Goal: Transaction & Acquisition: Purchase product/service

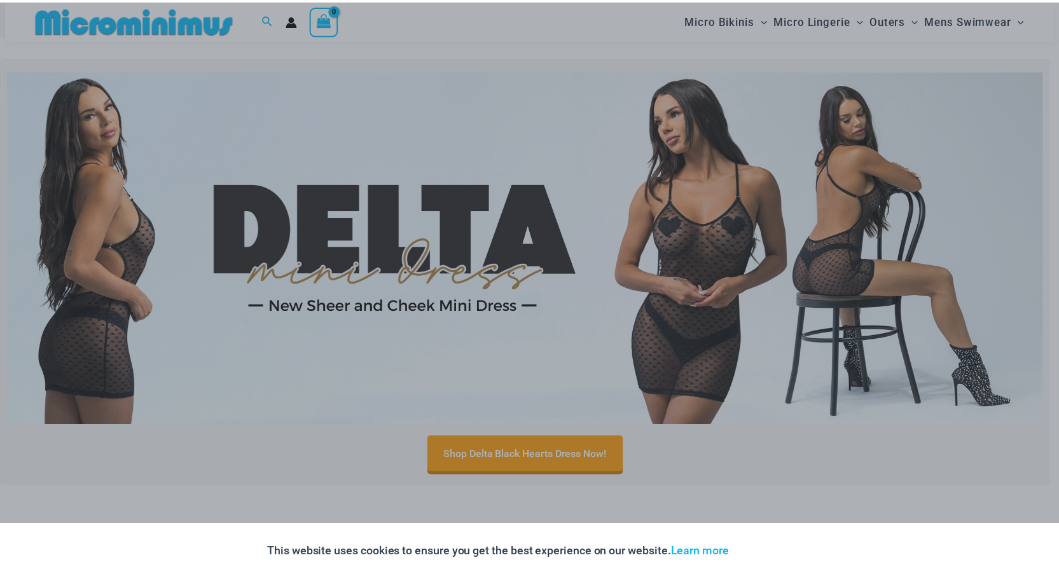
scroll to position [429, 0]
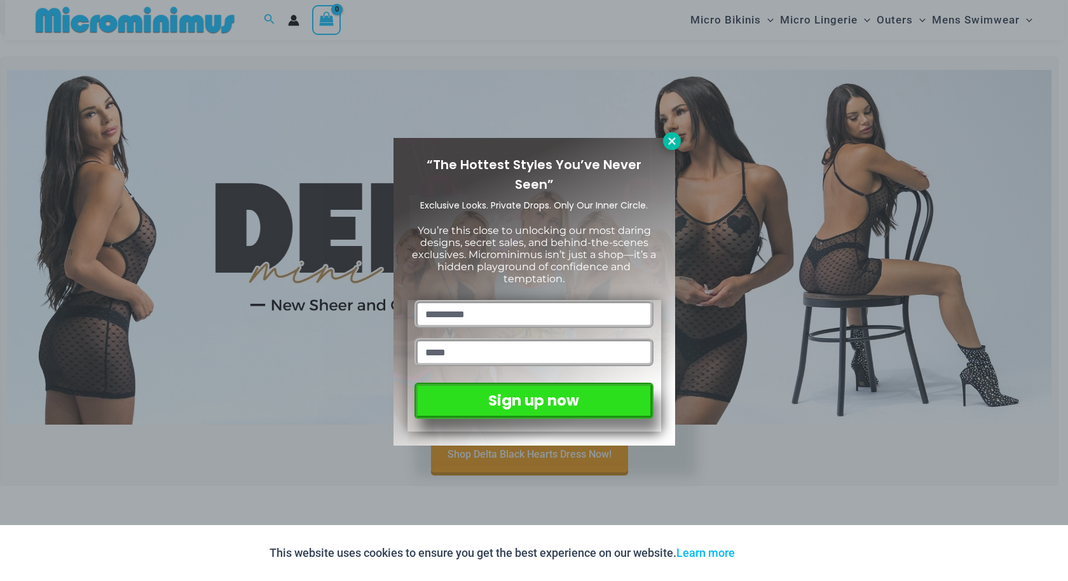
click at [673, 145] on icon at bounding box center [671, 140] width 11 height 11
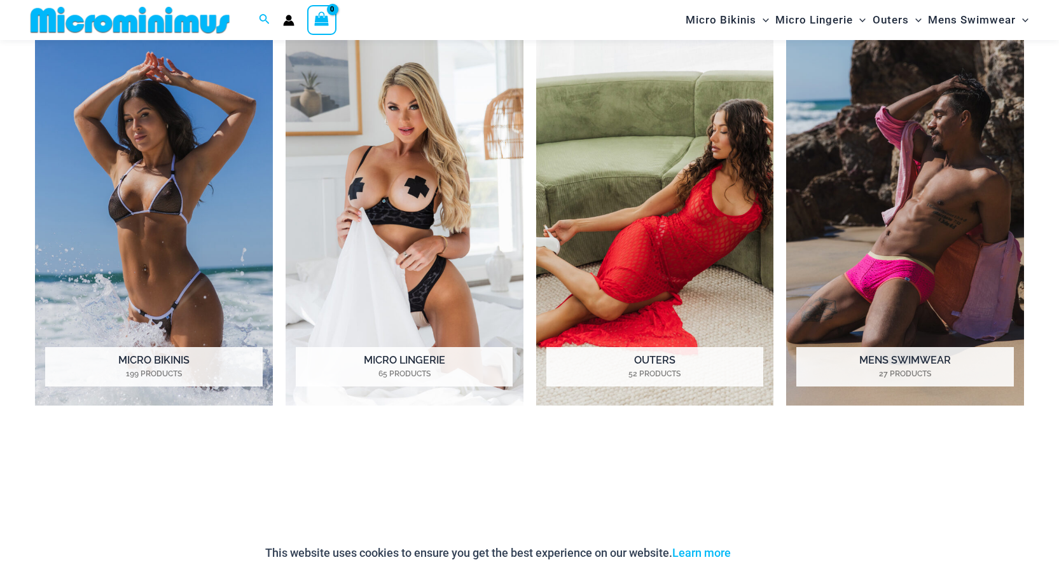
scroll to position [1067, 0]
click at [171, 266] on img "Visit product category Micro Bikinis" at bounding box center [154, 222] width 238 height 366
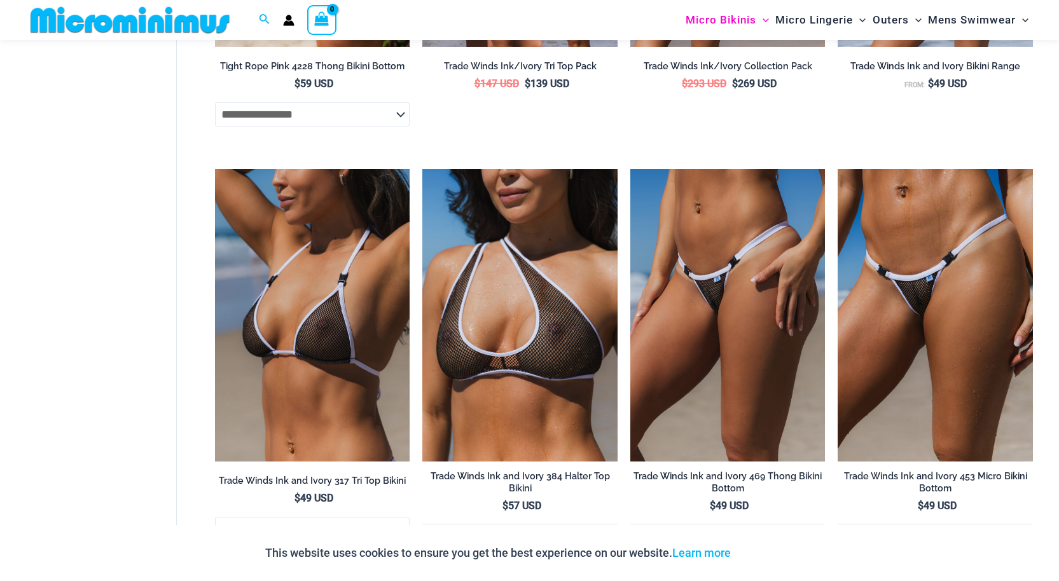
scroll to position [1908, 0]
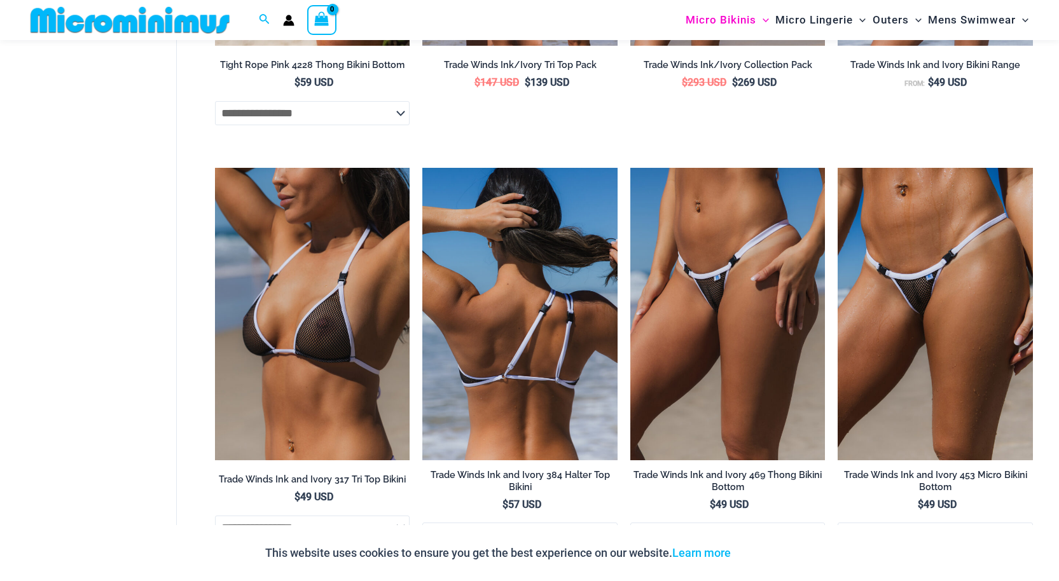
click at [476, 362] on img at bounding box center [519, 314] width 195 height 293
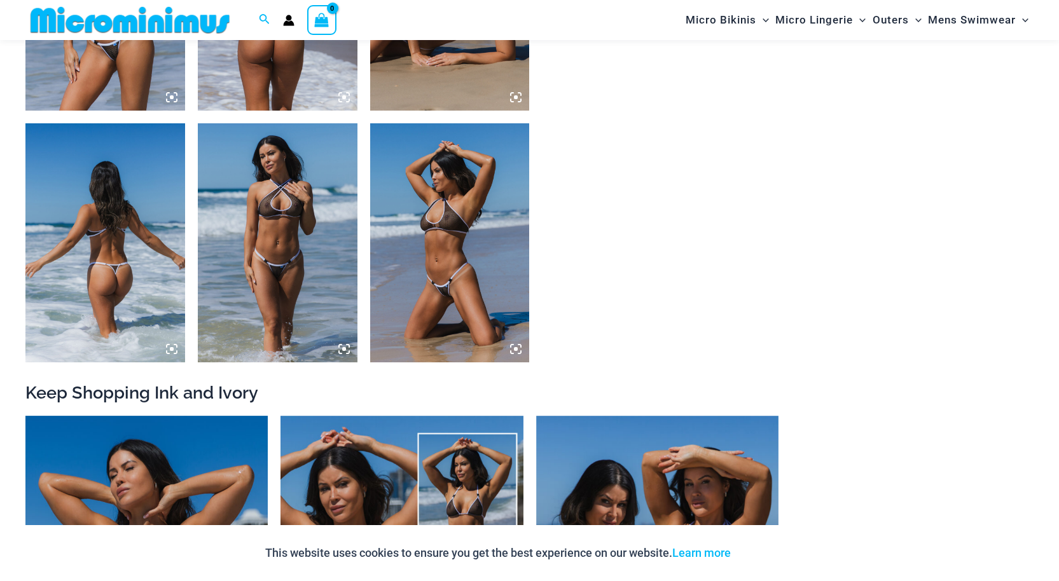
scroll to position [1266, 0]
click at [304, 270] on img at bounding box center [278, 242] width 160 height 239
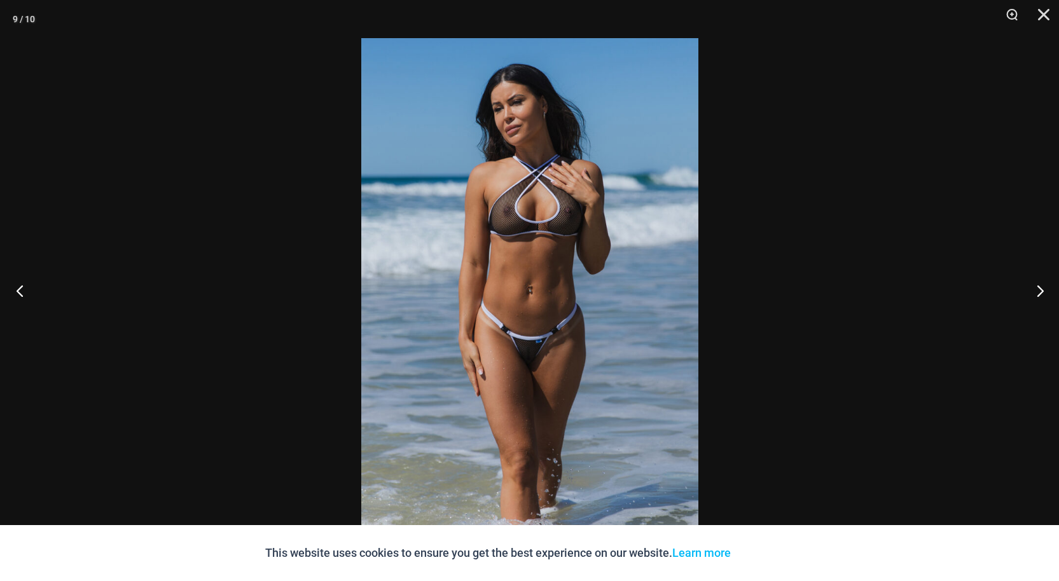
click at [21, 294] on button "Previous" at bounding box center [24, 291] width 48 height 64
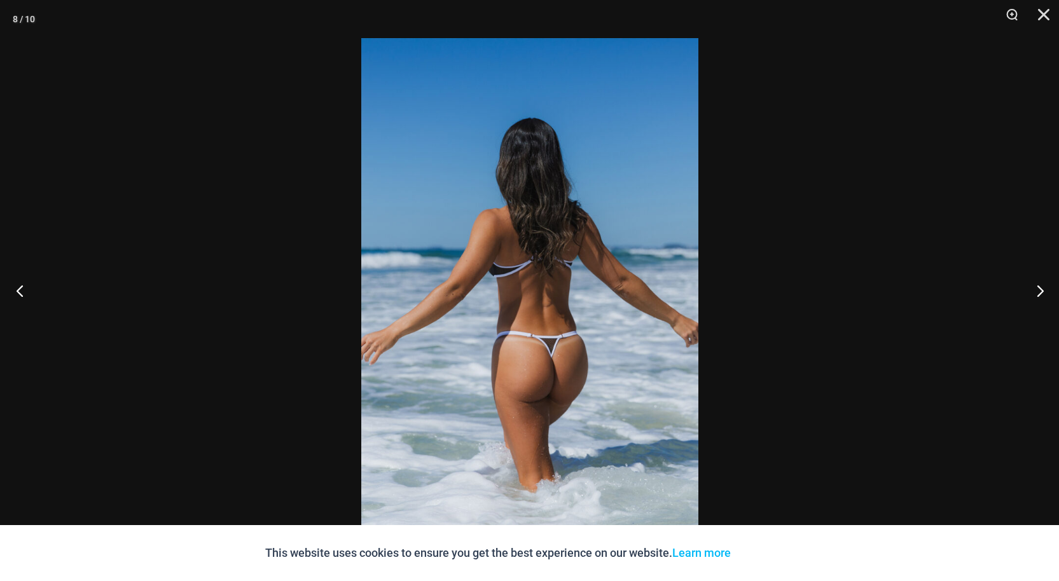
click at [21, 294] on button "Previous" at bounding box center [24, 291] width 48 height 64
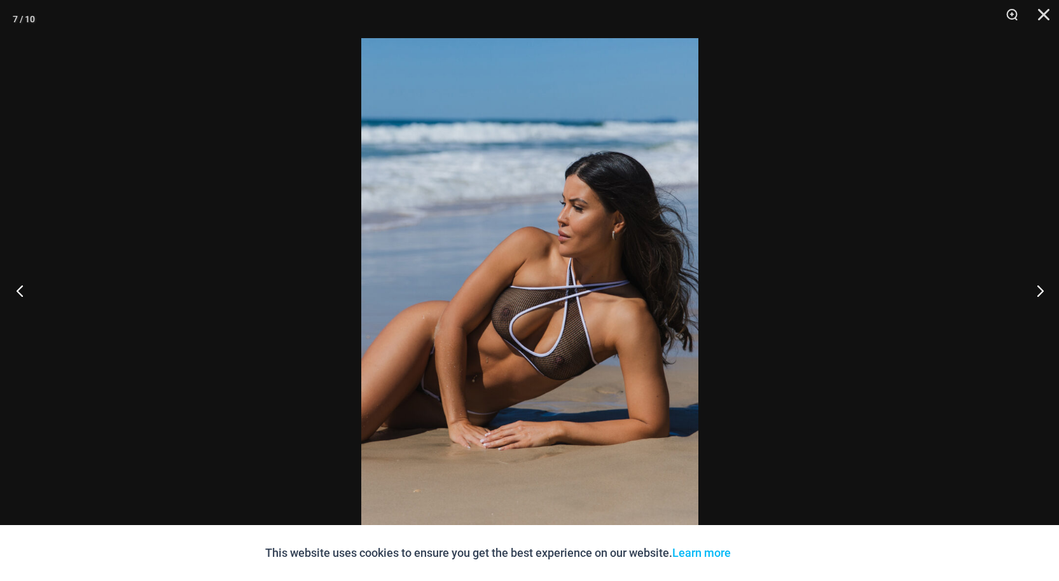
click at [21, 294] on button "Previous" at bounding box center [24, 291] width 48 height 64
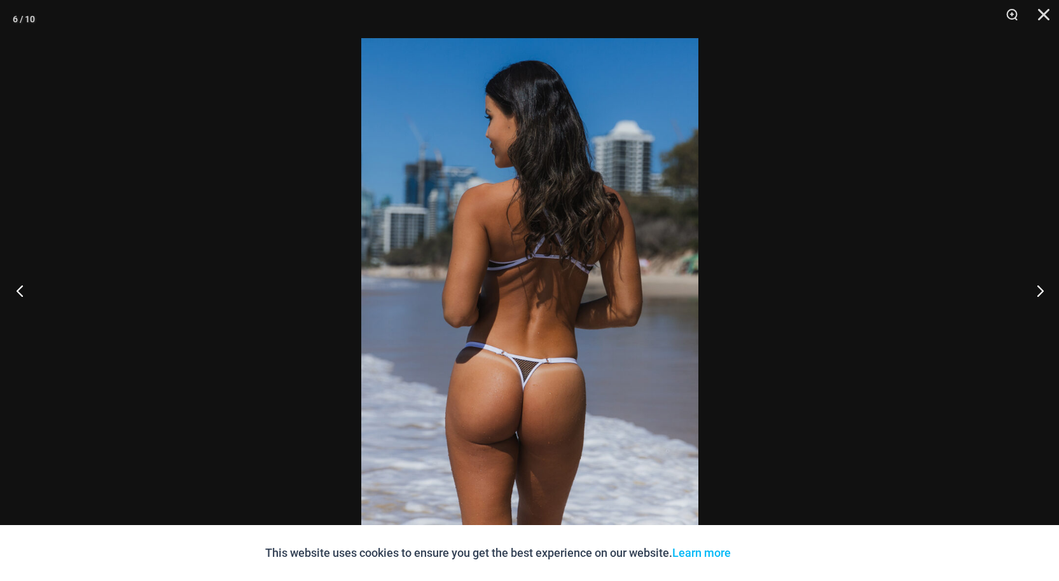
click at [21, 294] on button "Previous" at bounding box center [24, 291] width 48 height 64
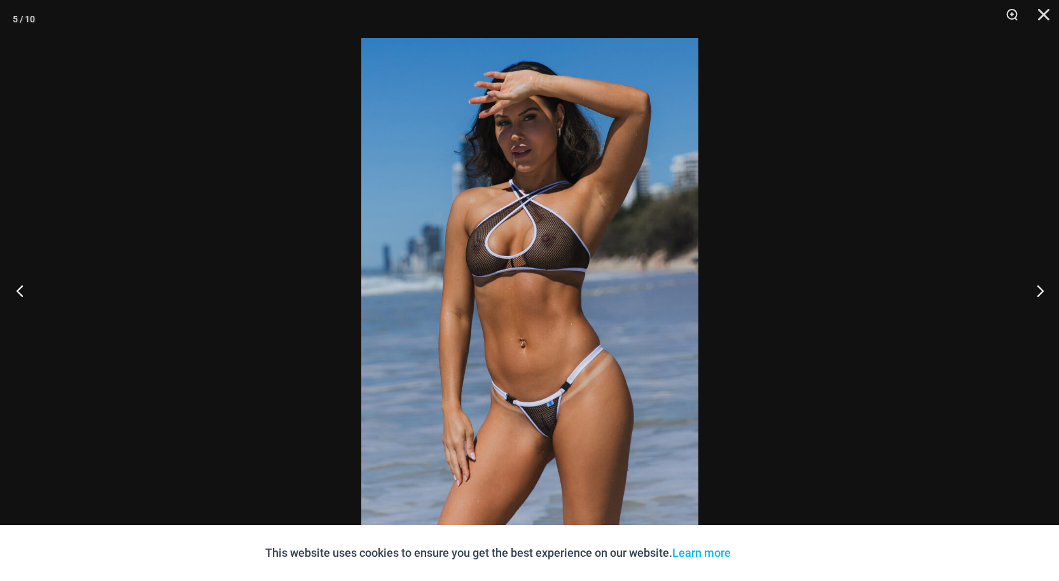
click at [22, 293] on button "Previous" at bounding box center [24, 291] width 48 height 64
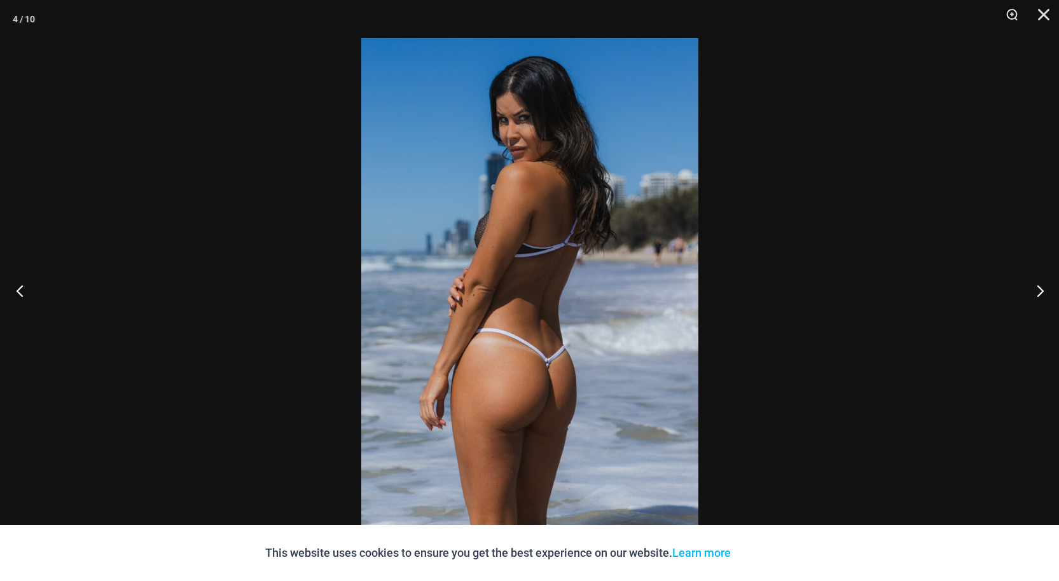
click at [22, 293] on button "Previous" at bounding box center [24, 291] width 48 height 64
